Goal: Find specific page/section: Find specific page/section

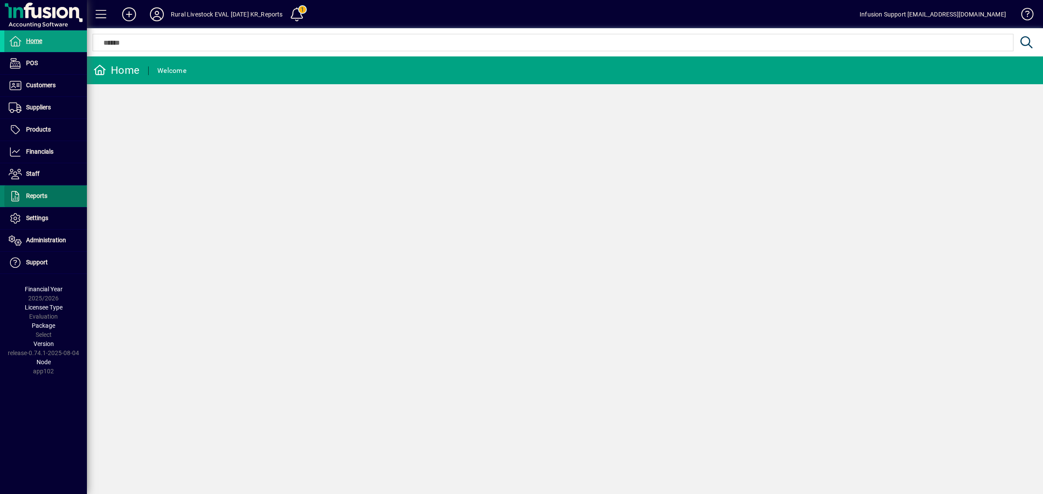
click at [48, 196] on span at bounding box center [45, 196] width 83 height 21
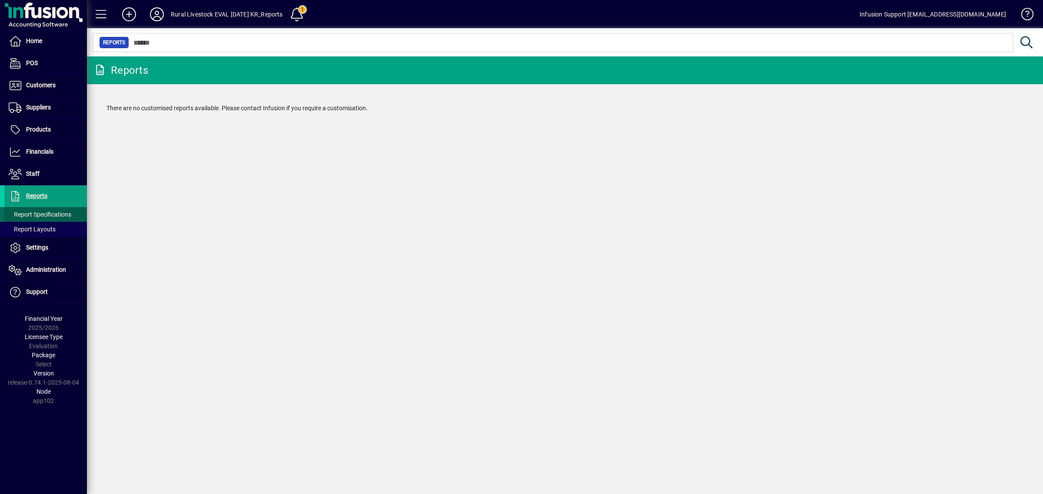
click at [42, 208] on span at bounding box center [45, 214] width 83 height 21
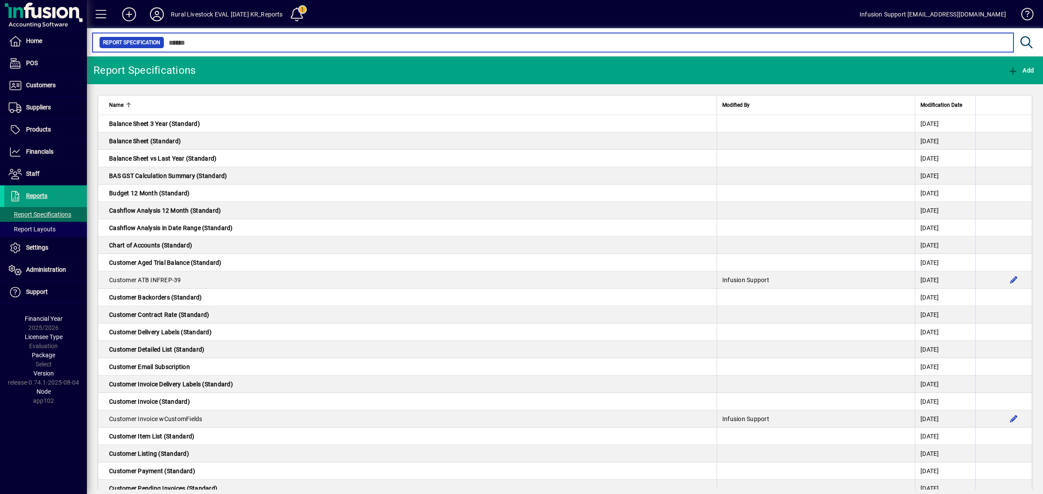
drag, startPoint x: 248, startPoint y: 48, endPoint x: 262, endPoint y: 34, distance: 19.7
click at [257, 38] on input "text" at bounding box center [585, 42] width 842 height 12
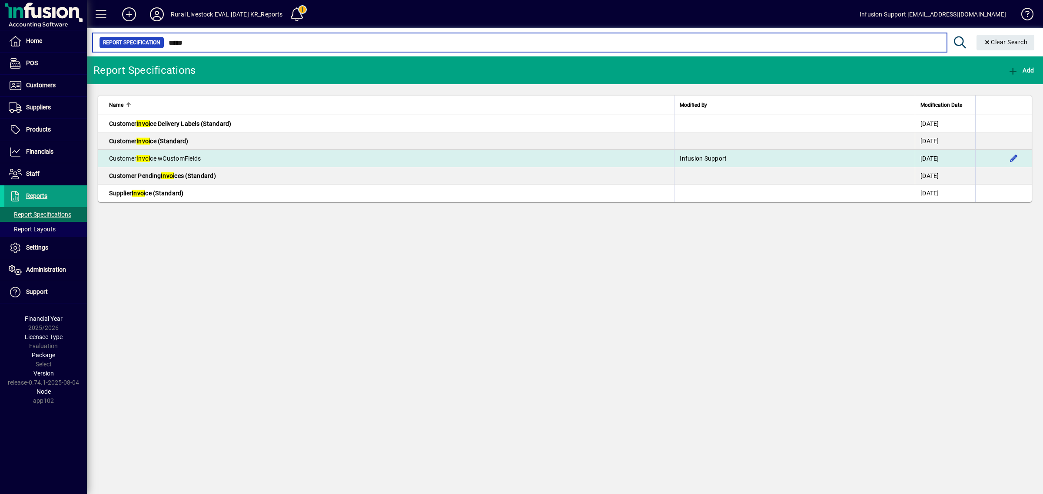
type input "*****"
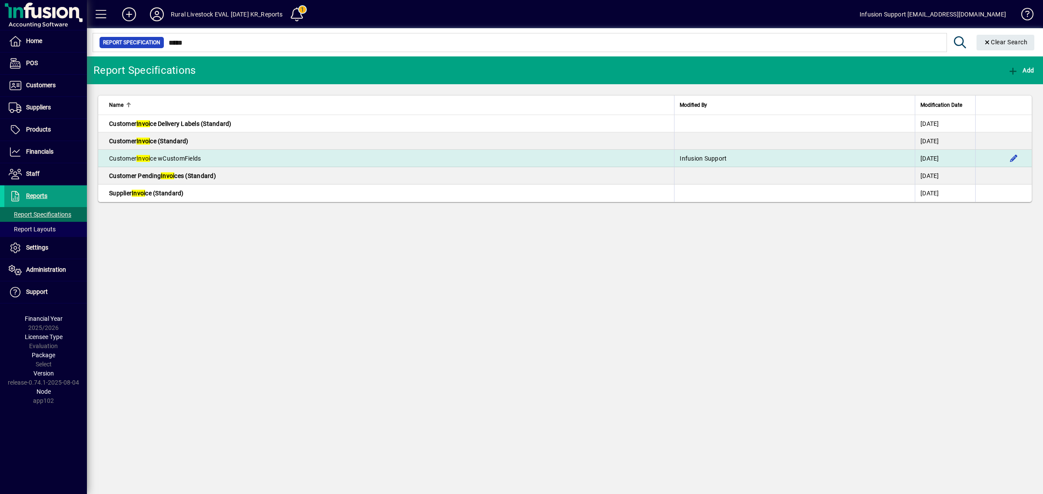
click at [275, 163] on td "Customer Invoi ce wCustomFields" at bounding box center [386, 158] width 576 height 17
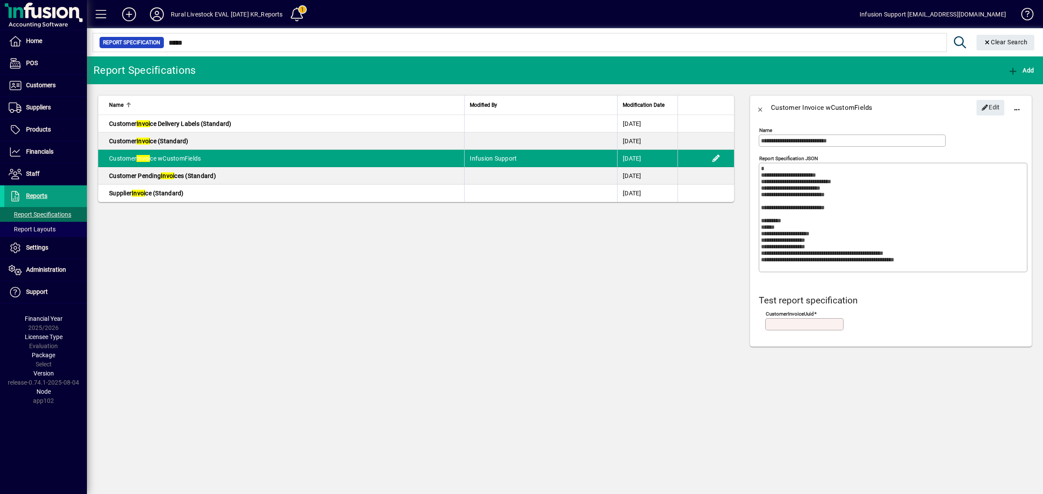
click at [809, 228] on textarea "Report Specification JSON" at bounding box center [894, 218] width 266 height 104
